Goal: Task Accomplishment & Management: Use online tool/utility

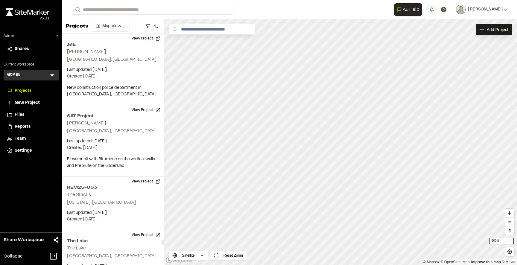
scroll to position [11982, 0]
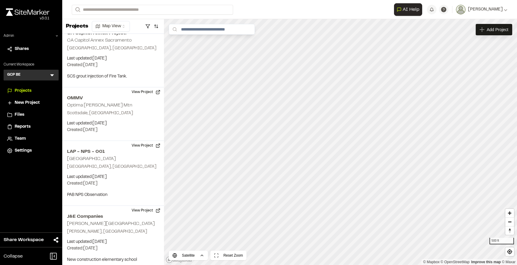
click at [52, 76] on icon at bounding box center [52, 75] width 6 height 6
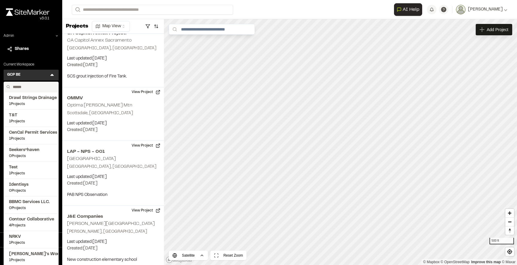
click at [33, 86] on input "text" at bounding box center [32, 87] width 45 height 10
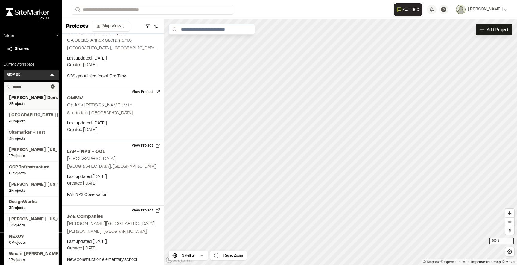
type input "******"
click at [38, 101] on span "[PERSON_NAME] Demo Workspace" at bounding box center [31, 98] width 44 height 7
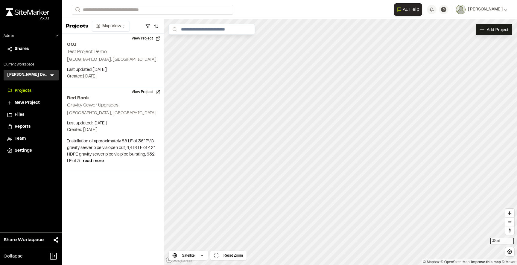
click at [24, 129] on span "Reports" at bounding box center [23, 127] width 16 height 7
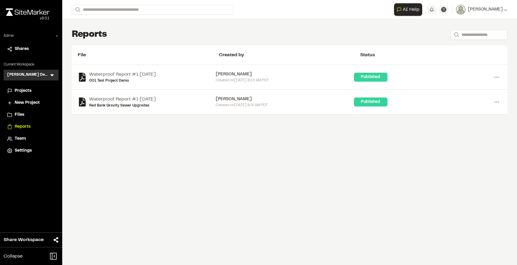
click at [25, 154] on li "Settings" at bounding box center [31, 150] width 55 height 11
click at [25, 151] on span "Settings" at bounding box center [23, 151] width 17 height 7
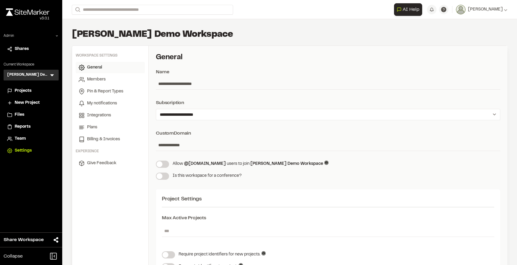
click at [51, 75] on icon at bounding box center [52, 76] width 4 height 2
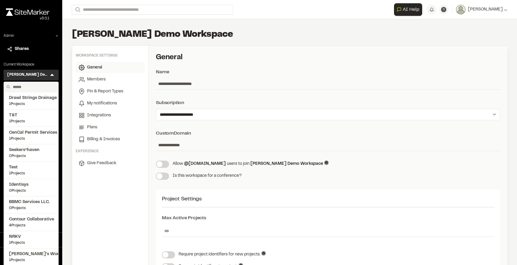
click at [31, 84] on input "text" at bounding box center [32, 87] width 45 height 10
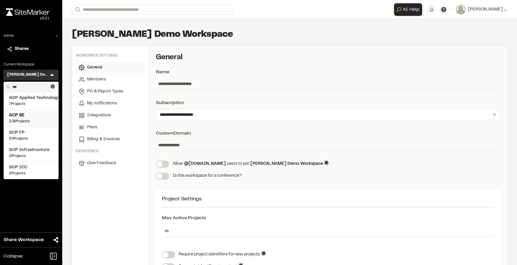
type input "***"
click at [33, 114] on span "GCP BE" at bounding box center [31, 115] width 44 height 7
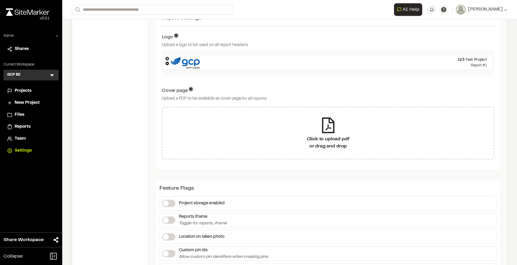
scroll to position [304, 0]
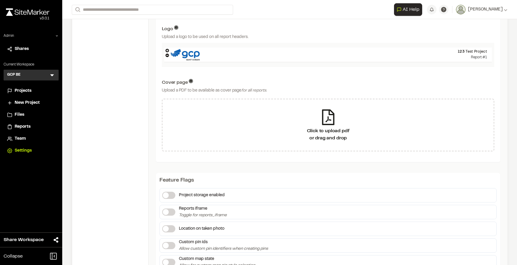
click at [52, 74] on icon at bounding box center [52, 75] width 6 height 6
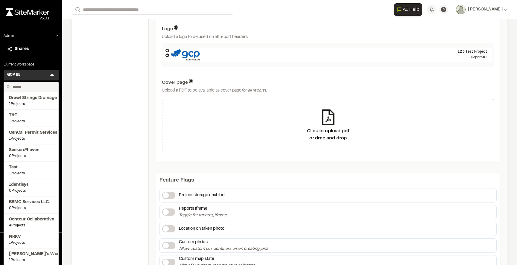
click at [30, 87] on input "text" at bounding box center [32, 87] width 45 height 10
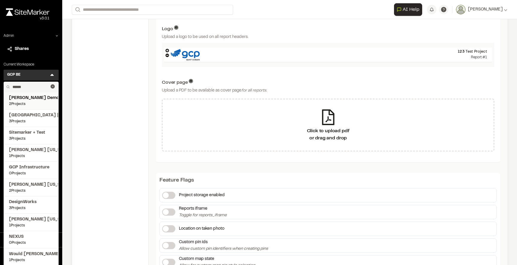
type input "******"
click at [34, 101] on span "[PERSON_NAME] Demo Workspace" at bounding box center [31, 98] width 44 height 7
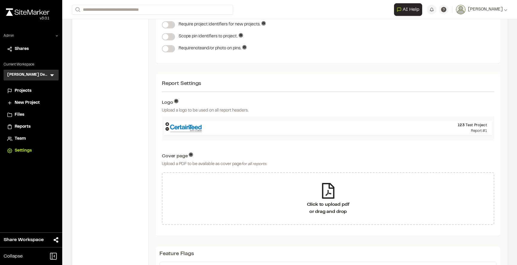
scroll to position [240, 0]
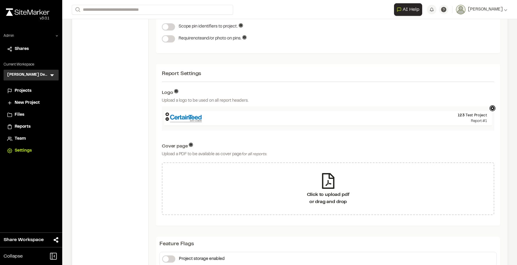
click at [492, 109] on icon at bounding box center [493, 108] width 6 height 6
click at [167, 113] on icon at bounding box center [168, 115] width 4 height 4
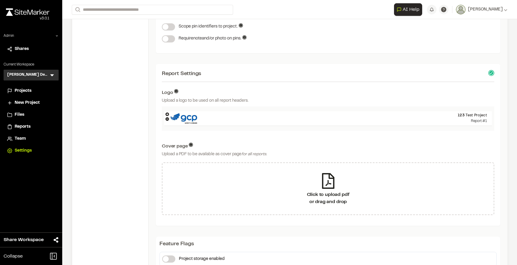
click at [167, 113] on icon at bounding box center [168, 115] width 4 height 4
click at [233, 108] on div "123 Test Project Report #1" at bounding box center [328, 119] width 333 height 24
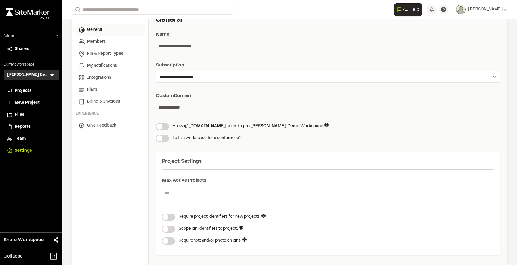
scroll to position [22, 0]
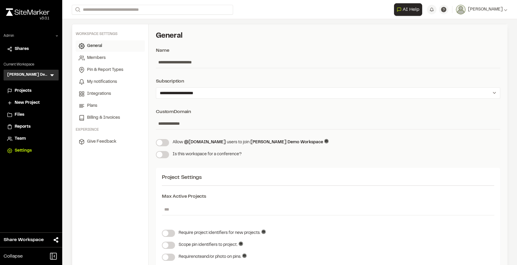
click at [21, 95] on li "Projects" at bounding box center [31, 90] width 55 height 11
click at [21, 92] on span "Projects" at bounding box center [23, 91] width 17 height 7
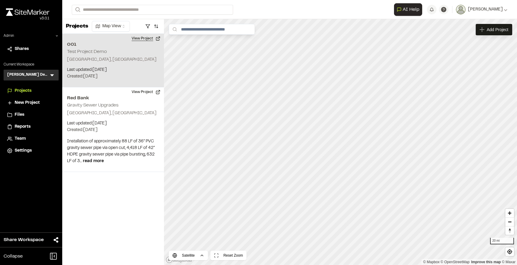
click at [151, 37] on button "View Project" at bounding box center [146, 39] width 36 height 10
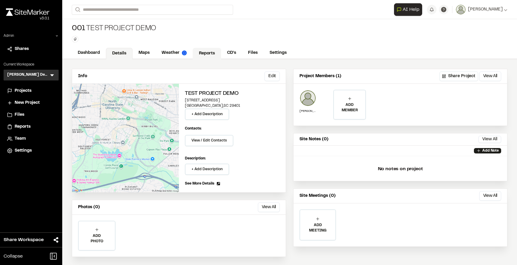
click at [210, 52] on link "Reports" at bounding box center [207, 53] width 28 height 11
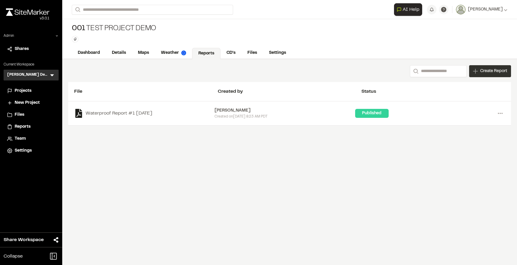
click at [480, 71] on span "Create Report" at bounding box center [493, 71] width 27 height 7
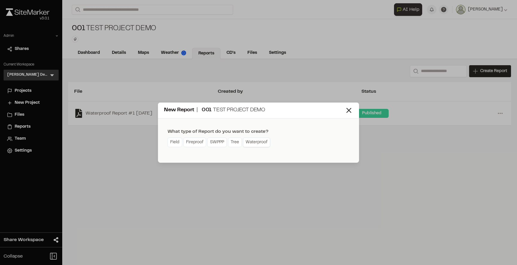
click at [264, 140] on link "Waterproof" at bounding box center [256, 143] width 27 height 10
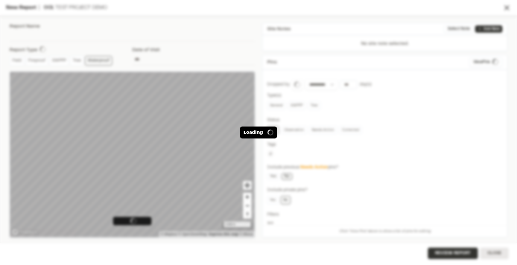
type input "**********"
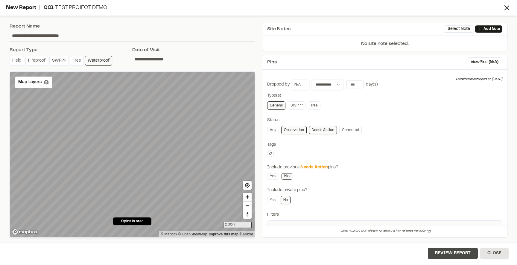
click at [441, 251] on button "Review Report" at bounding box center [453, 253] width 50 height 11
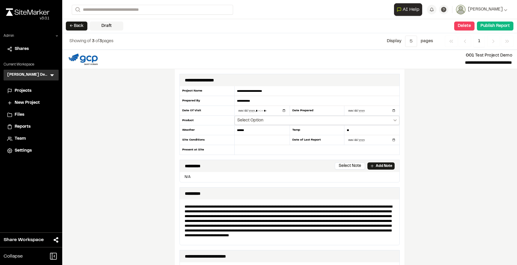
click at [276, 120] on button "Select Option" at bounding box center [317, 120] width 165 height 9
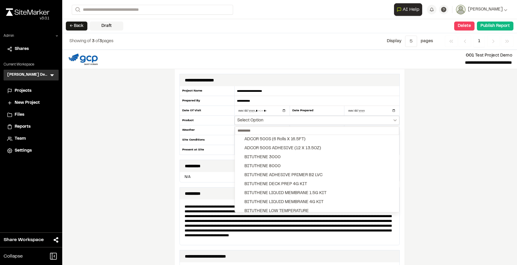
click at [276, 120] on div at bounding box center [258, 132] width 517 height 265
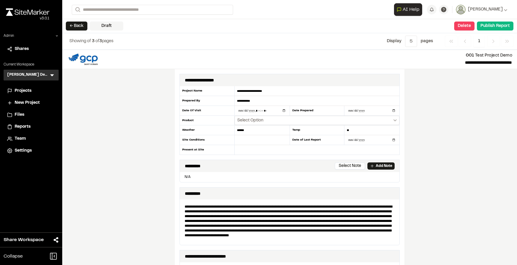
drag, startPoint x: 264, startPoint y: 101, endPoint x: 225, endPoint y: 101, distance: 38.9
click at [225, 101] on div "**********" at bounding box center [290, 120] width 220 height 69
click at [424, 116] on div "**********" at bounding box center [289, 157] width 455 height 215
click at [274, 90] on input "**********" at bounding box center [317, 91] width 165 height 10
click at [409, 112] on div "**********" at bounding box center [289, 157] width 455 height 215
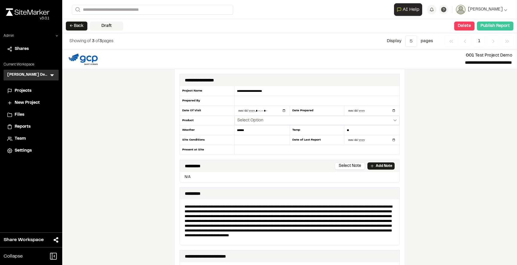
click at [491, 24] on button "Publish Report" at bounding box center [495, 26] width 37 height 9
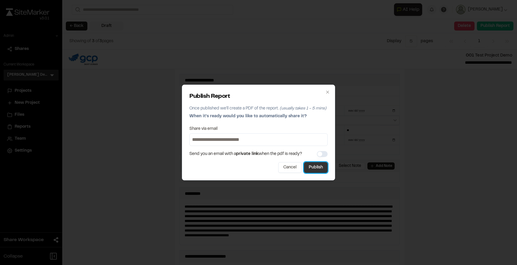
click at [317, 168] on button "Publish" at bounding box center [316, 167] width 24 height 11
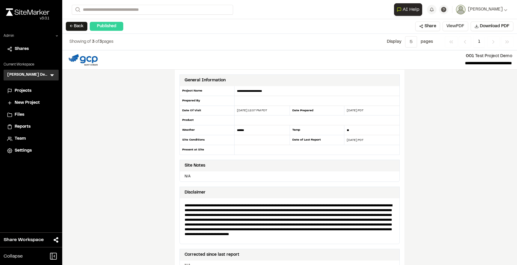
click at [459, 27] on button "View PDF" at bounding box center [456, 27] width 26 height 10
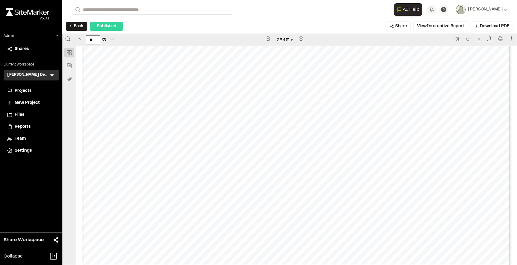
scroll to position [1436, 0]
click at [293, 37] on span "234 %" at bounding box center [285, 40] width 16 height 7
click at [275, 108] on div "100%" at bounding box center [286, 105] width 34 height 7
type input "*"
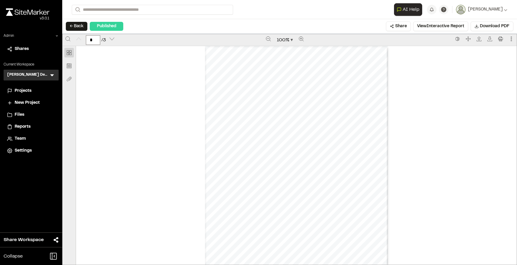
click at [389, 113] on div "Prepared by Andrew Cook - 1 - Created with SiteMarker" at bounding box center [296, 164] width 441 height 237
click at [488, 26] on span "Download PDF" at bounding box center [495, 26] width 30 height 7
click at [397, 98] on div "Prepared by Andrew Cook - 1 - Created with SiteMarker" at bounding box center [296, 164] width 441 height 237
click at [81, 29] on button "← Back" at bounding box center [77, 26] width 22 height 9
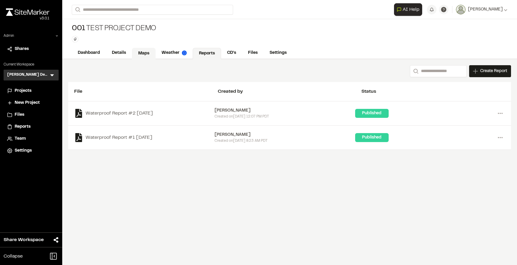
click at [142, 53] on link "Maps" at bounding box center [144, 53] width 24 height 11
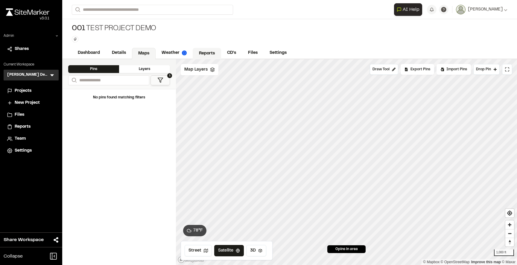
click at [206, 53] on link "Reports" at bounding box center [207, 53] width 28 height 11
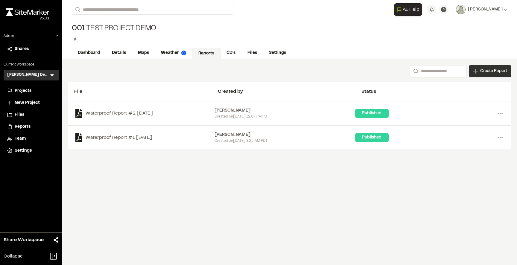
click at [487, 69] on span "Create Report" at bounding box center [493, 71] width 27 height 7
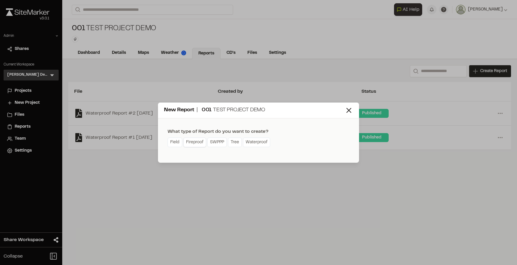
click at [193, 142] on link "Fireproof" at bounding box center [194, 143] width 23 height 10
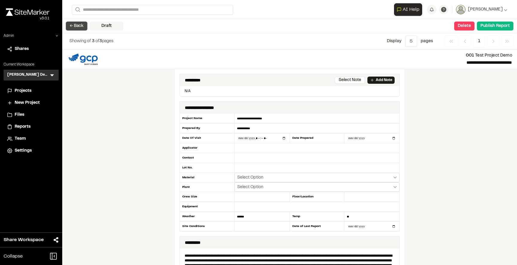
click at [84, 25] on button "← Back" at bounding box center [77, 26] width 22 height 9
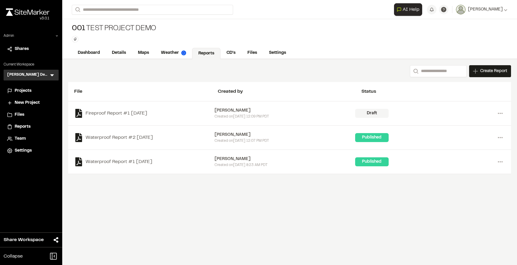
click at [51, 77] on icon at bounding box center [52, 75] width 6 height 6
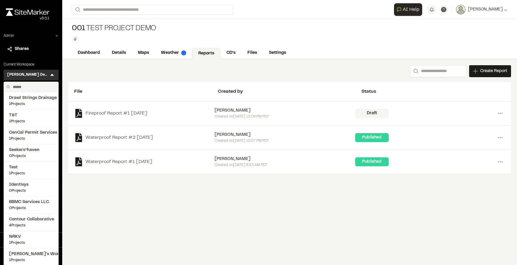
click at [44, 84] on input "text" at bounding box center [32, 87] width 45 height 10
click at [84, 75] on div "Search Create Report New Report | 001 Test Project Demo What type of Report do …" at bounding box center [289, 71] width 443 height 12
